Goal: Check status: Check status

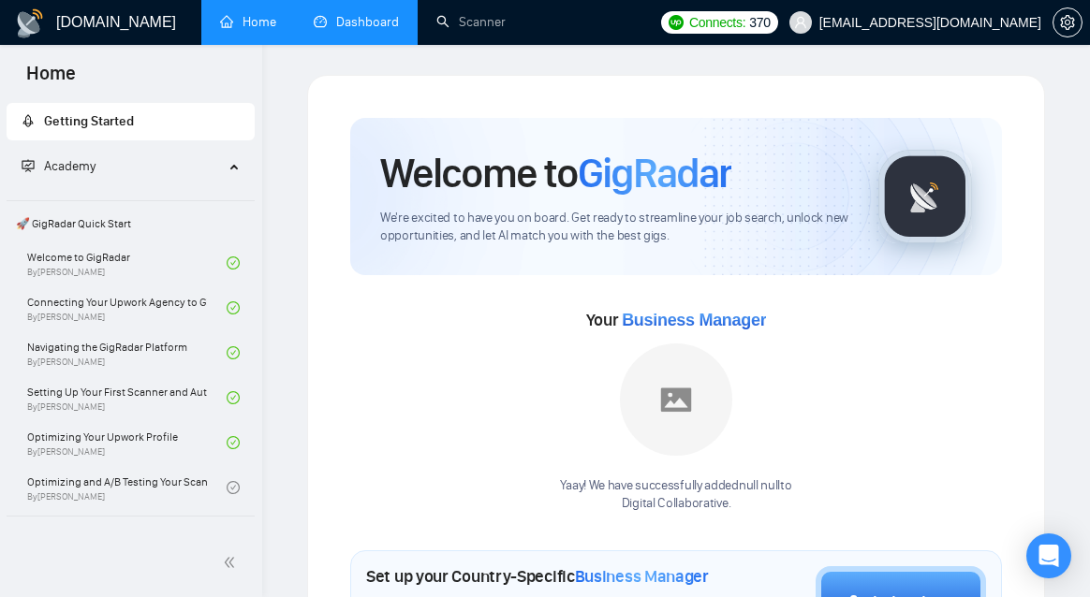
click at [350, 30] on link "Dashboard" at bounding box center [356, 22] width 85 height 16
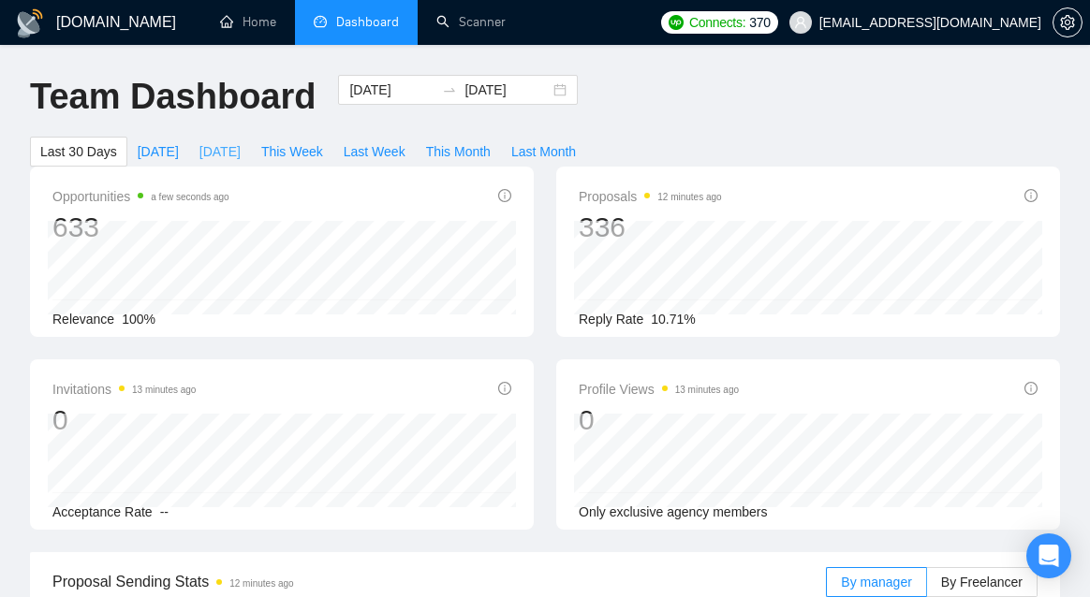
click at [210, 152] on span "[DATE]" at bounding box center [219, 151] width 41 height 21
type input "[DATE]"
click at [152, 159] on span "[DATE]" at bounding box center [158, 151] width 41 height 21
type input "[DATE]"
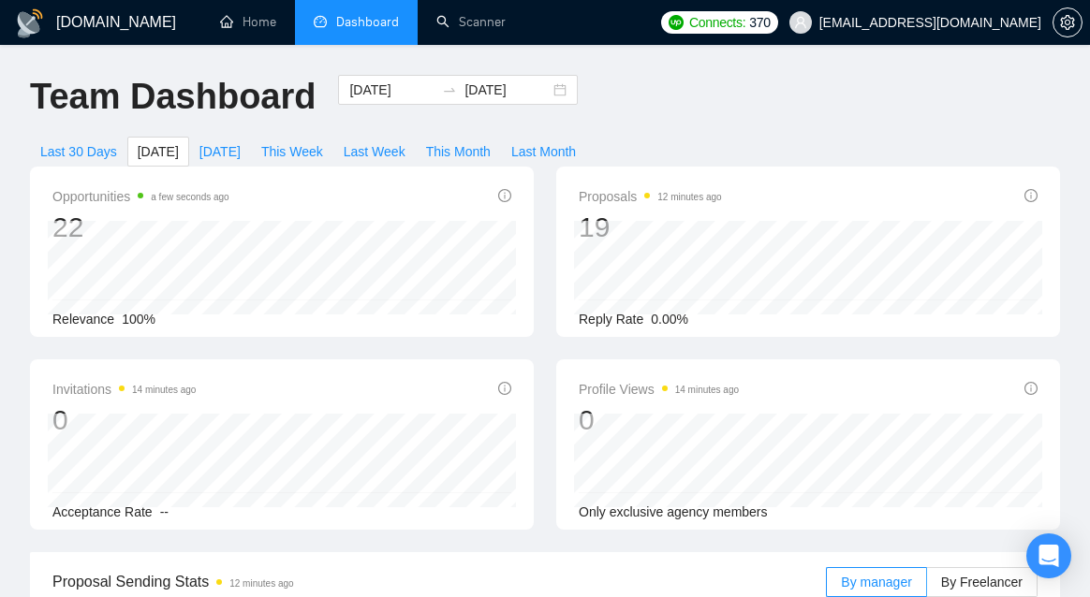
type input "[DATE]"
